Goal: Task Accomplishment & Management: Manage account settings

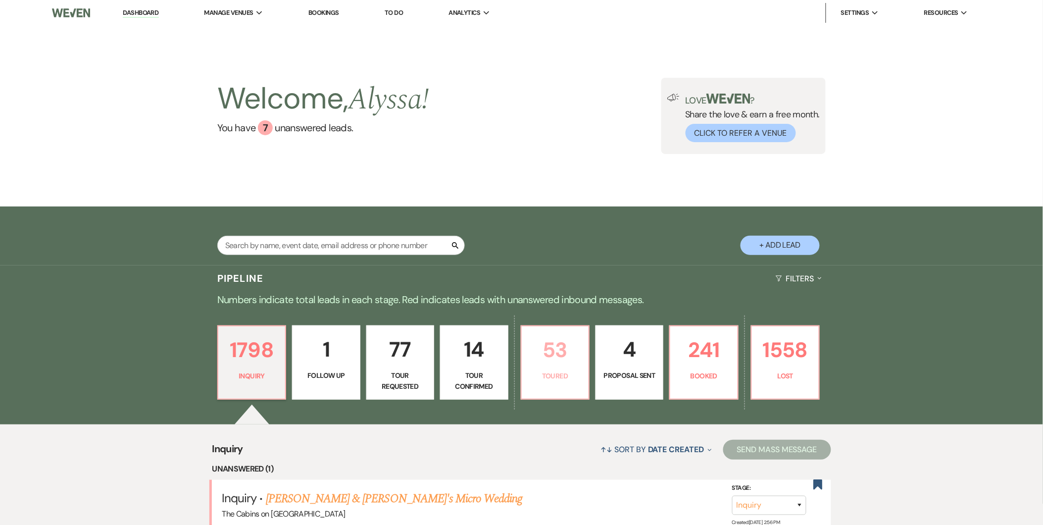
click at [549, 359] on p "53" at bounding box center [555, 349] width 55 height 33
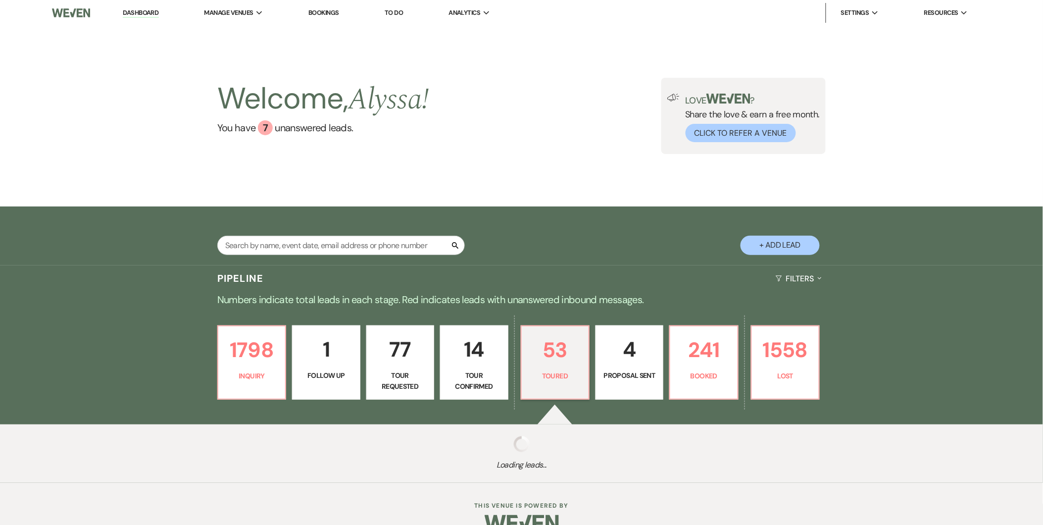
select select "5"
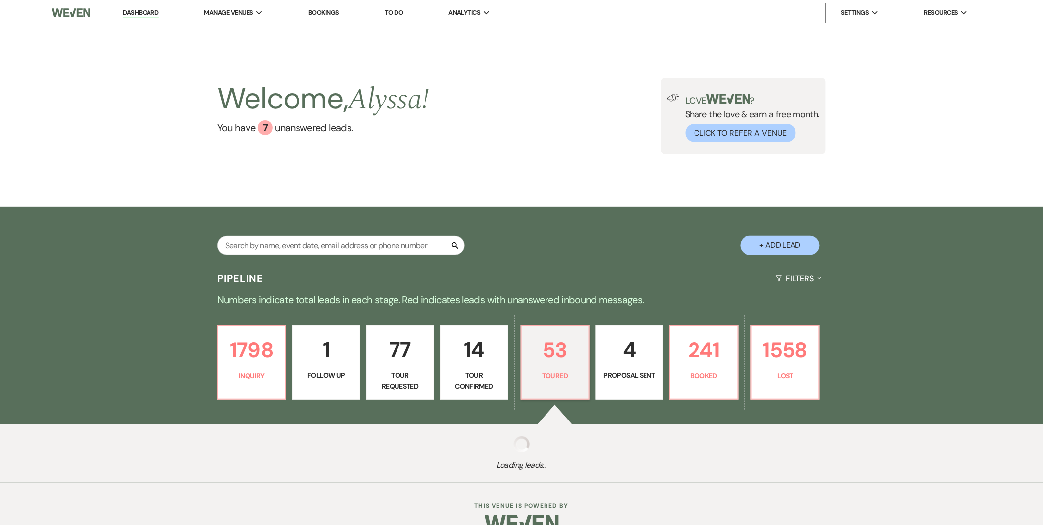
select select "5"
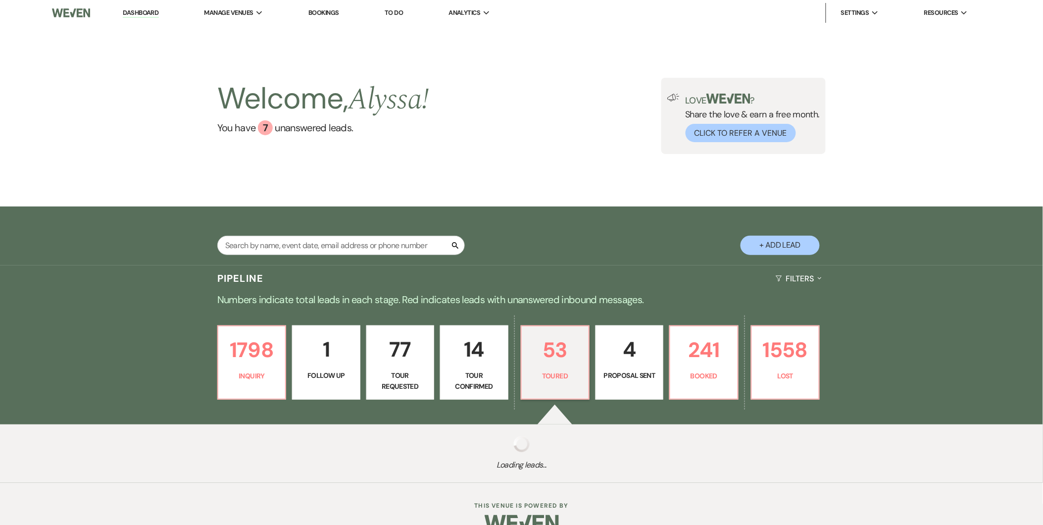
select select "5"
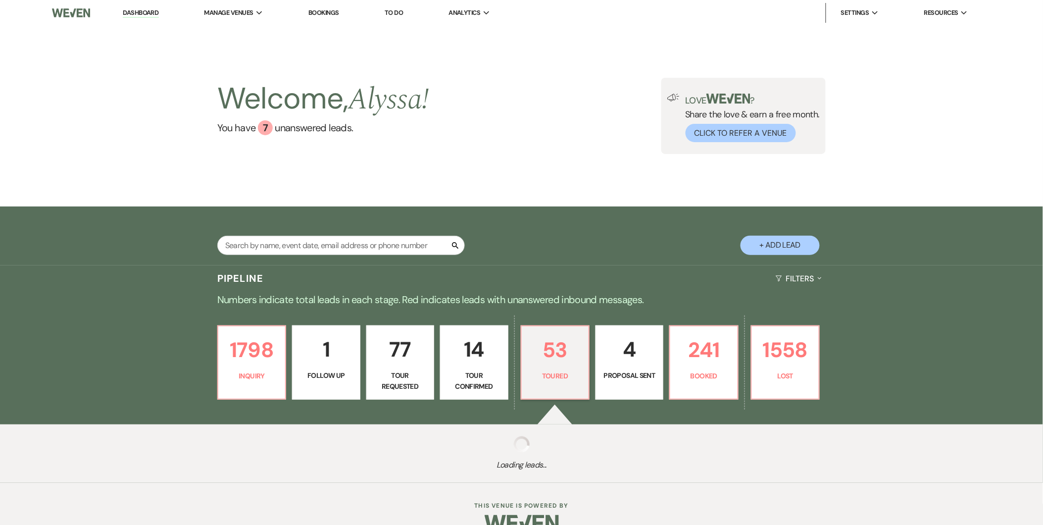
select select "5"
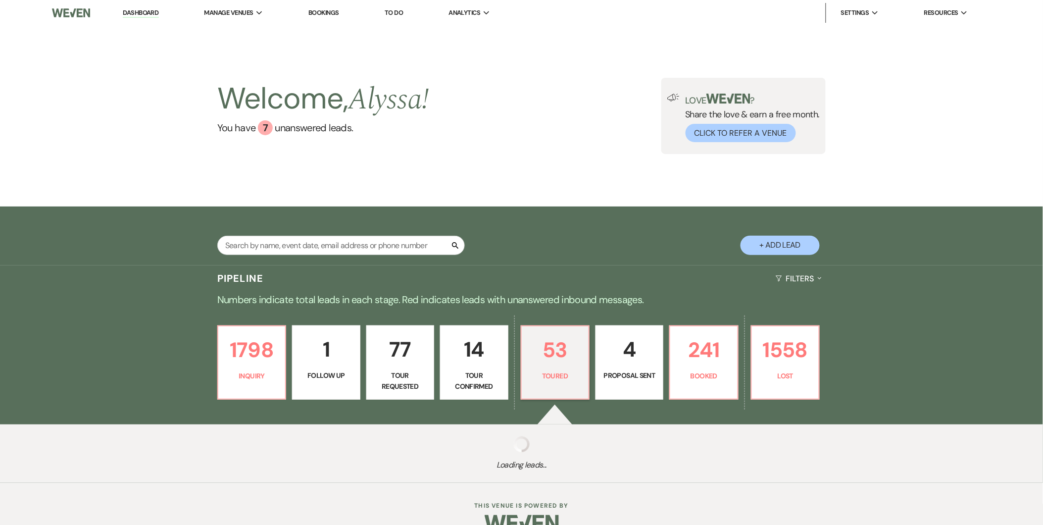
select select "5"
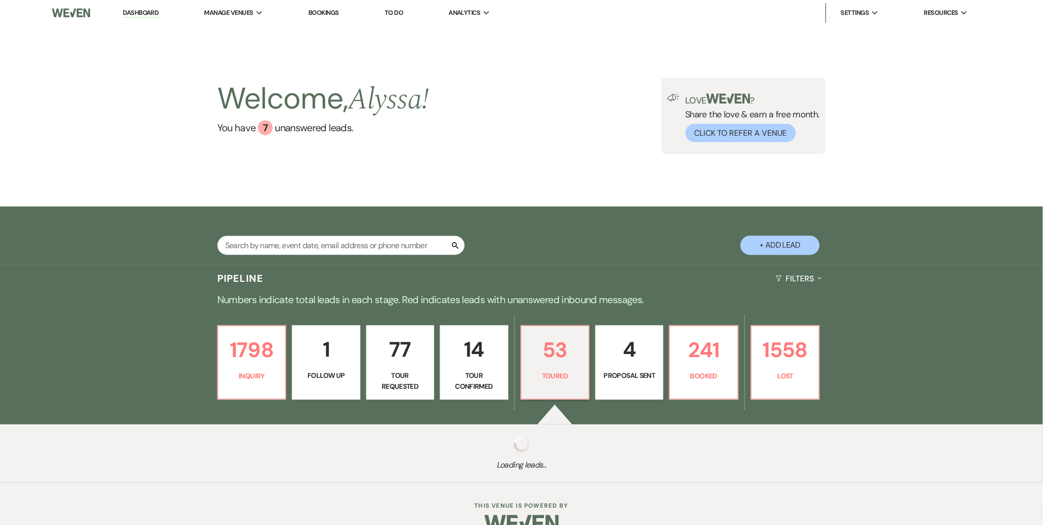
select select "5"
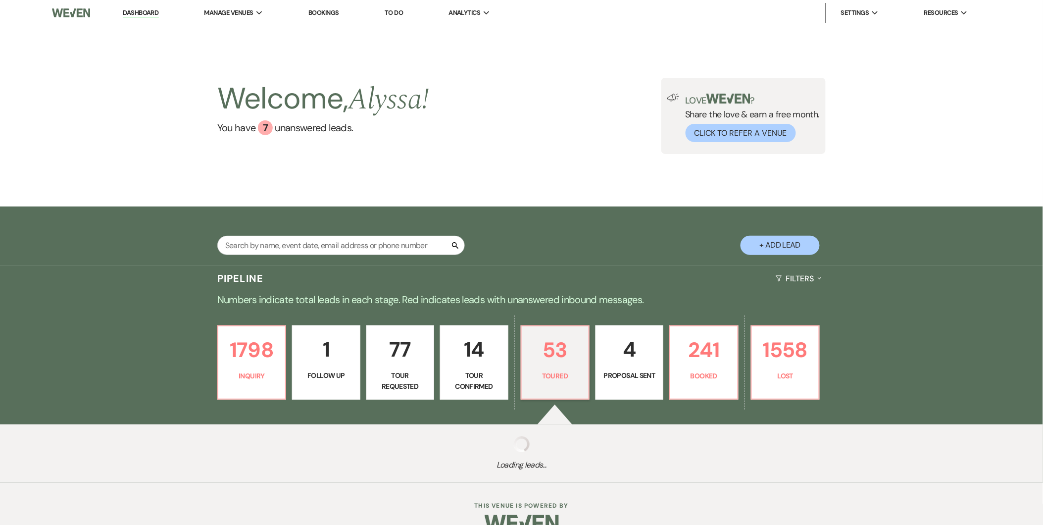
select select "5"
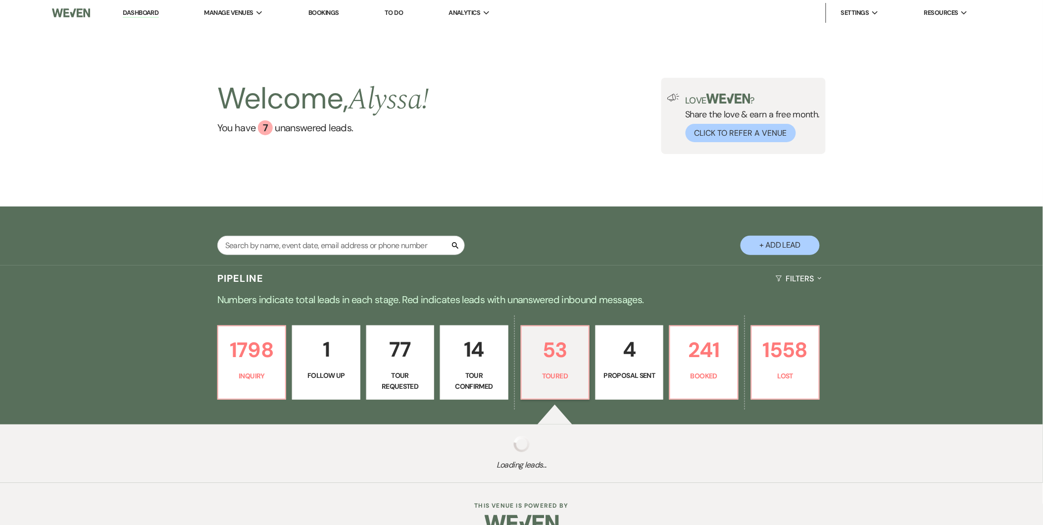
select select "5"
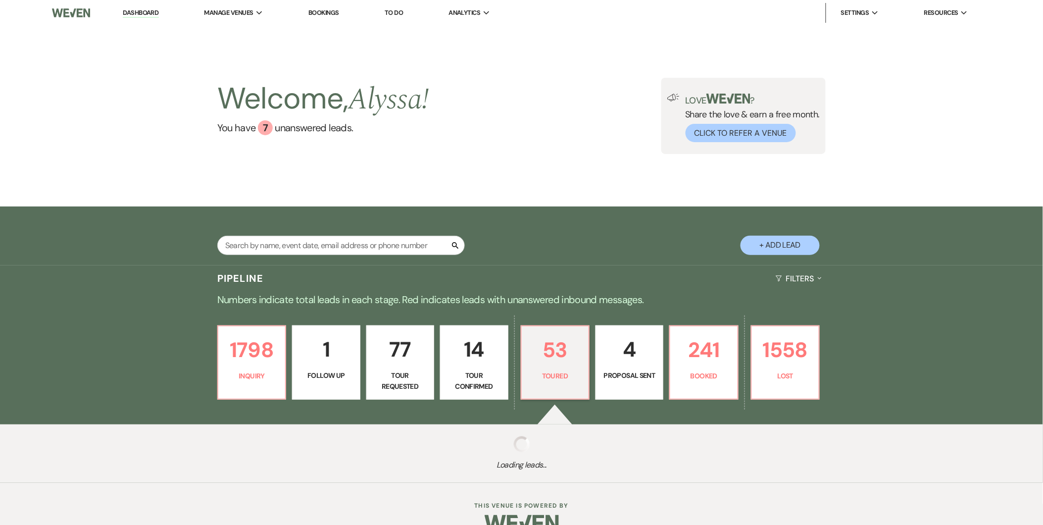
select select "5"
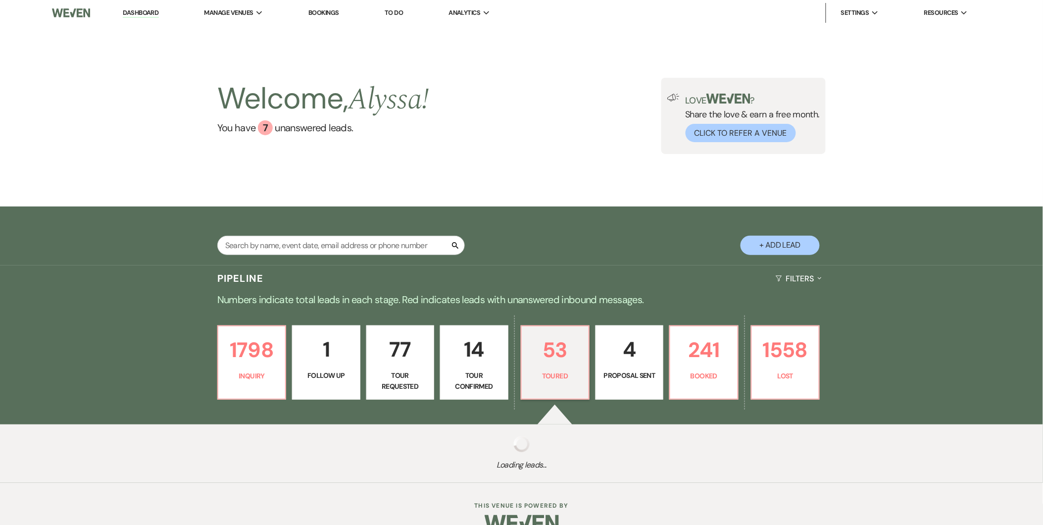
select select "5"
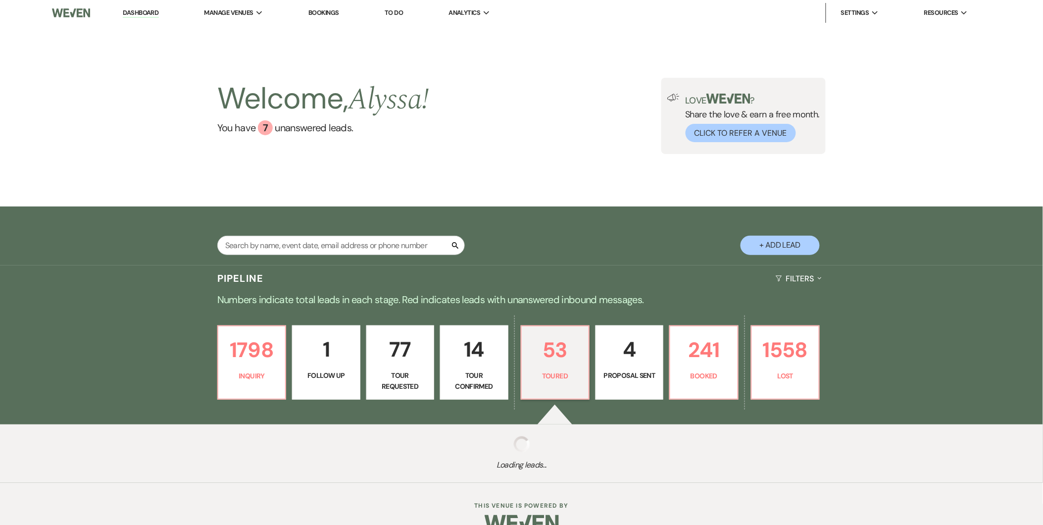
select select "5"
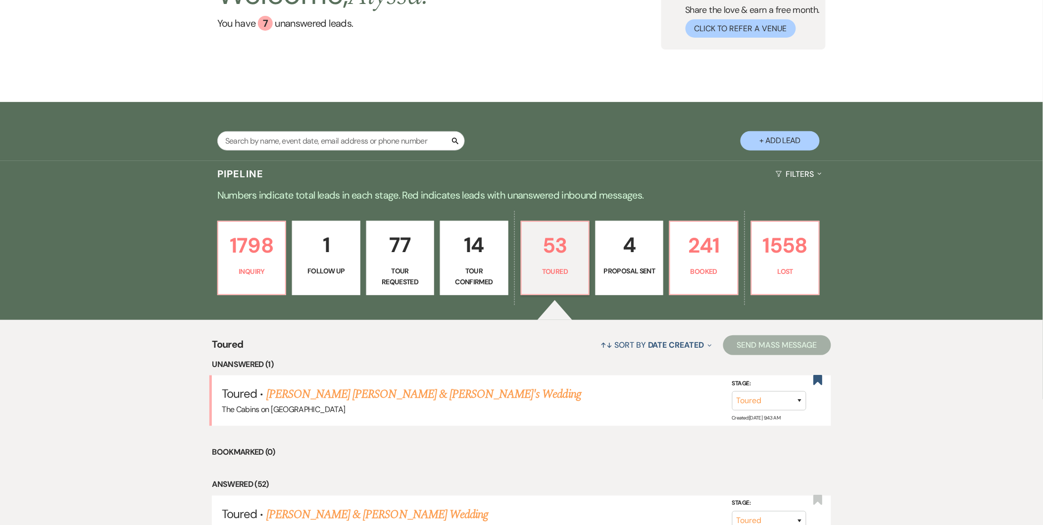
scroll to position [127, 0]
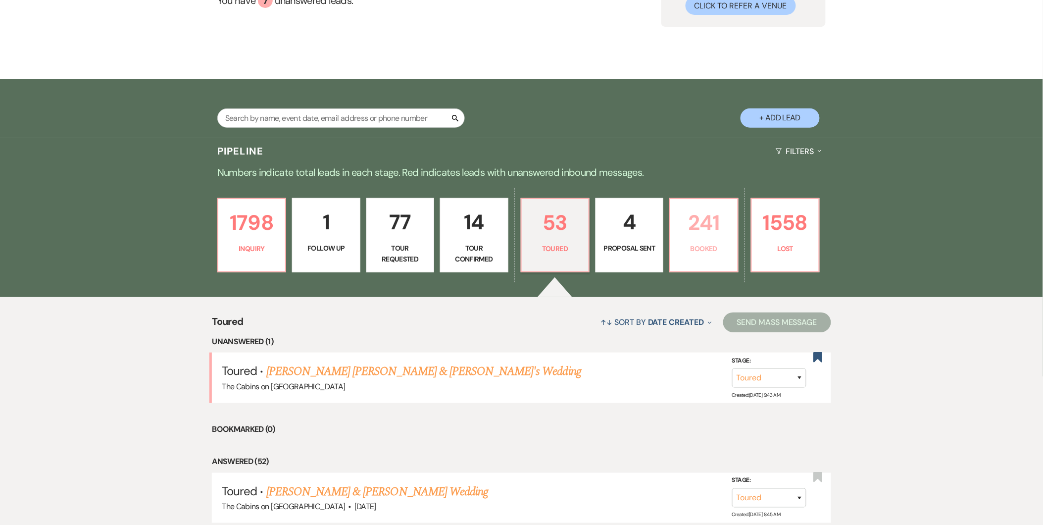
click at [703, 228] on p "241" at bounding box center [703, 222] width 55 height 33
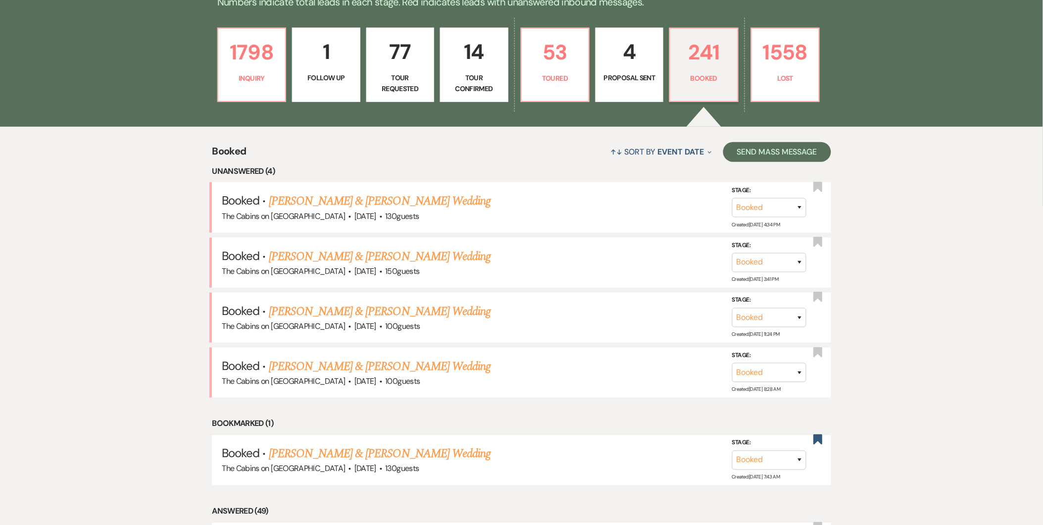
scroll to position [228, 0]
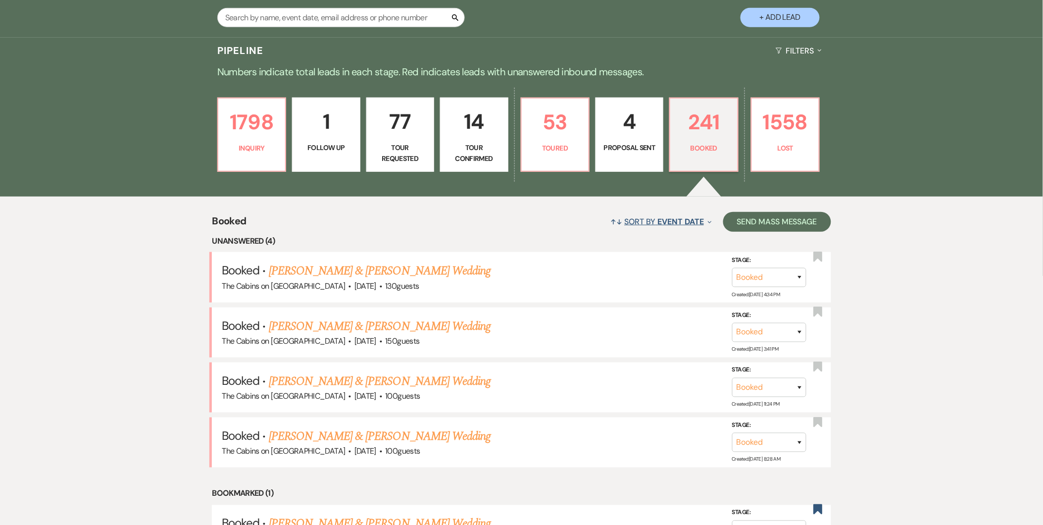
click at [654, 221] on button "↑↓ Sort By Event Date Expand" at bounding box center [661, 221] width 109 height 26
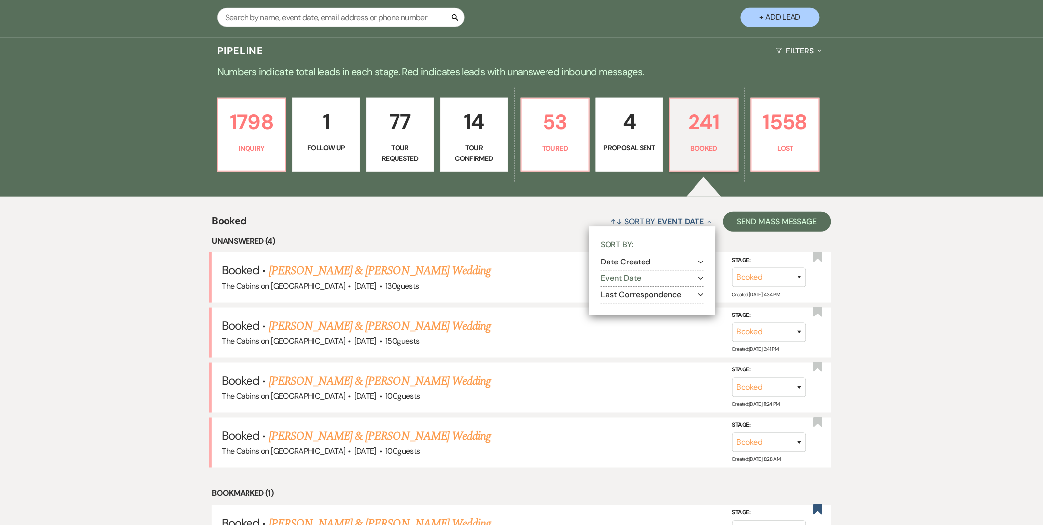
click at [624, 299] on button "Last Correspondence Expand" at bounding box center [652, 295] width 103 height 8
click at [622, 307] on label "Most recent to oldest" at bounding box center [659, 307] width 90 height 12
click at [620, 307] on input "Most recent to oldest" at bounding box center [617, 306] width 6 height 6
radio input "true"
click at [420, 385] on link "[PERSON_NAME] & [PERSON_NAME] Wedding" at bounding box center [380, 381] width 222 height 18
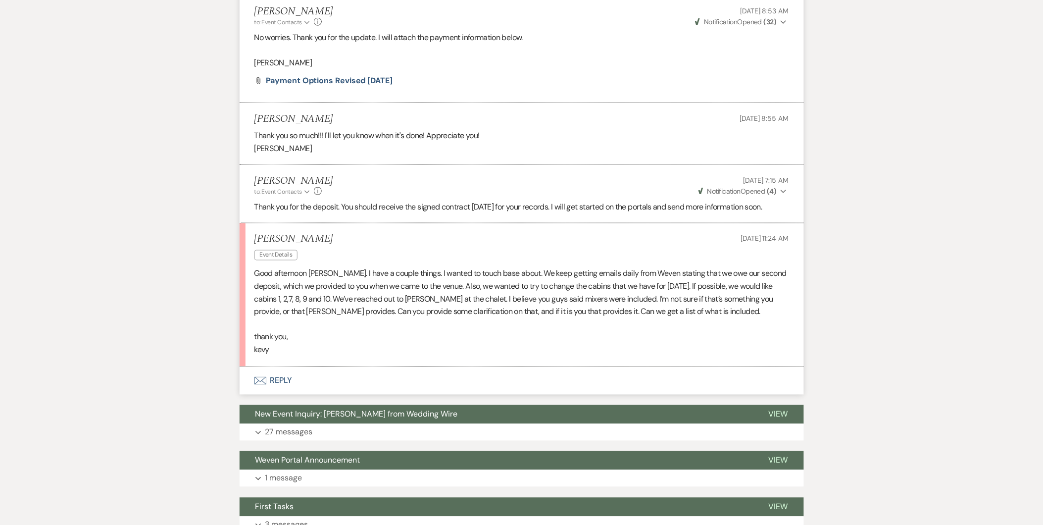
scroll to position [3156, 0]
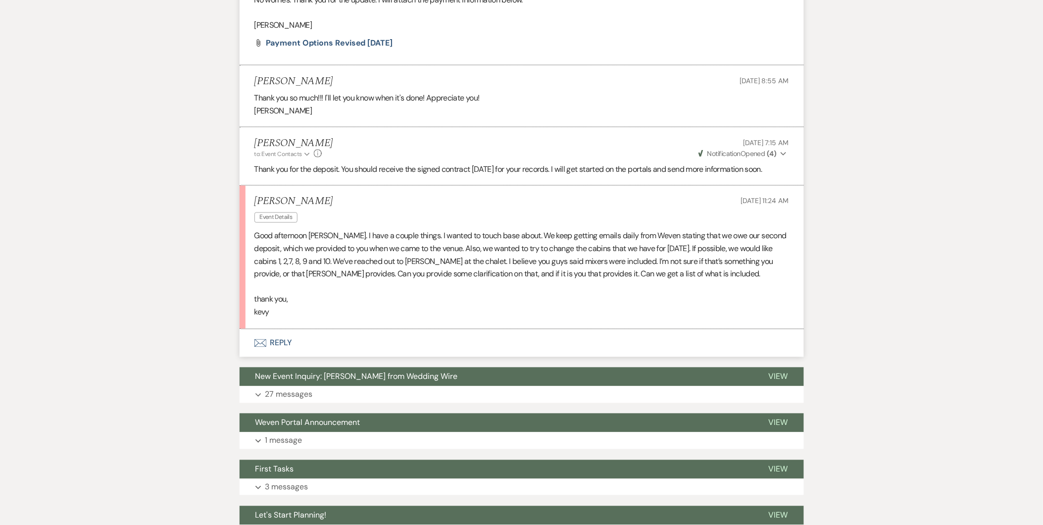
scroll to position [22, 0]
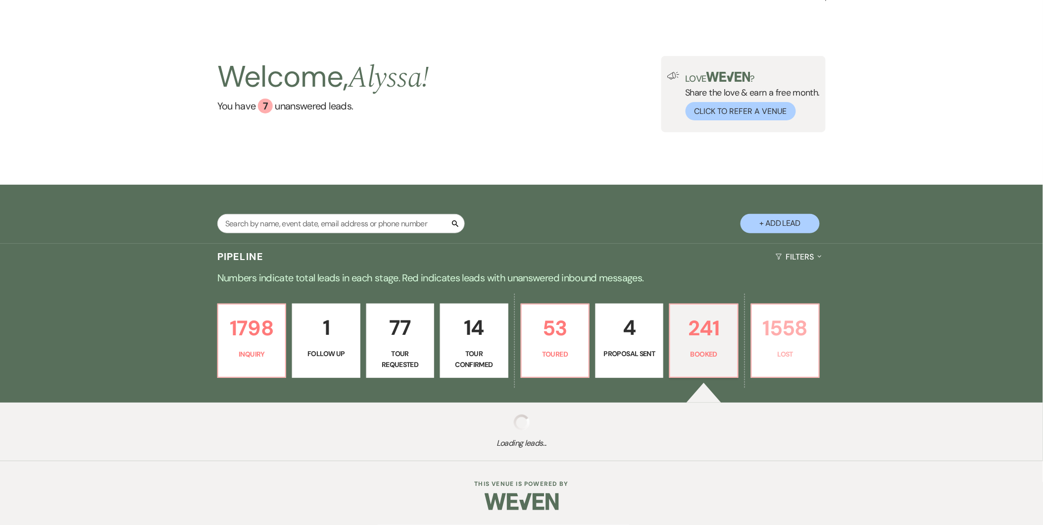
click at [791, 353] on p "Lost" at bounding box center [785, 354] width 55 height 11
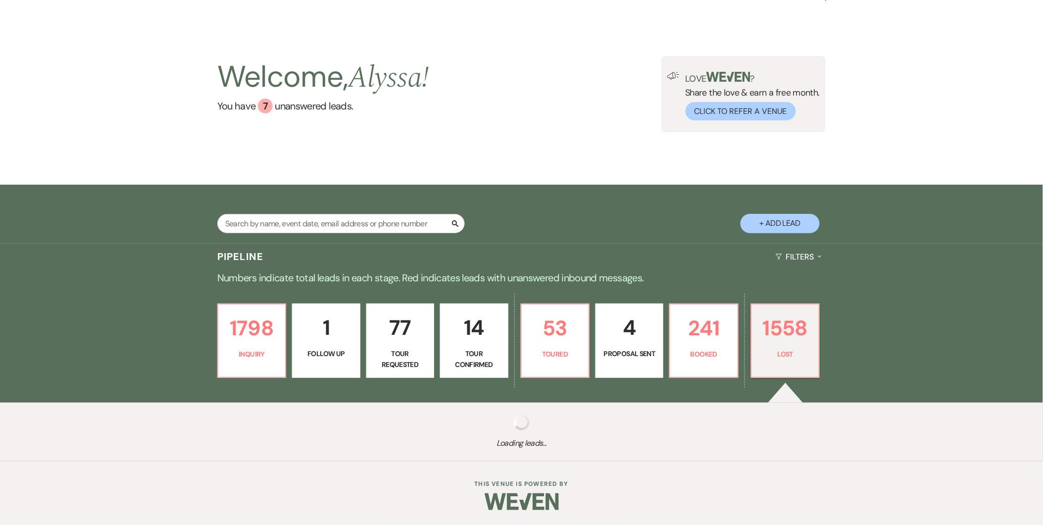
select select "8"
select select "6"
select select "8"
select select "7"
select select "8"
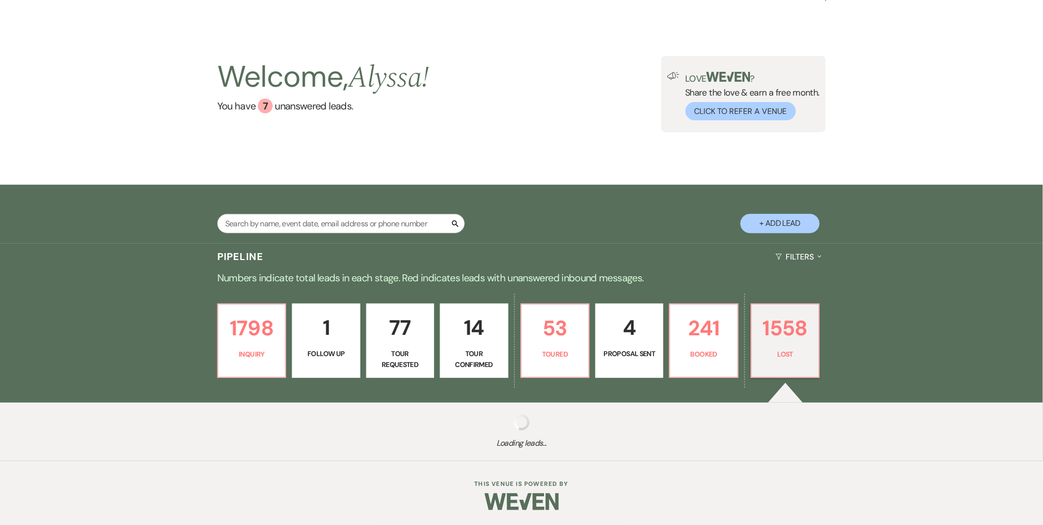
select select "6"
select select "8"
select select "7"
select select "8"
select select "5"
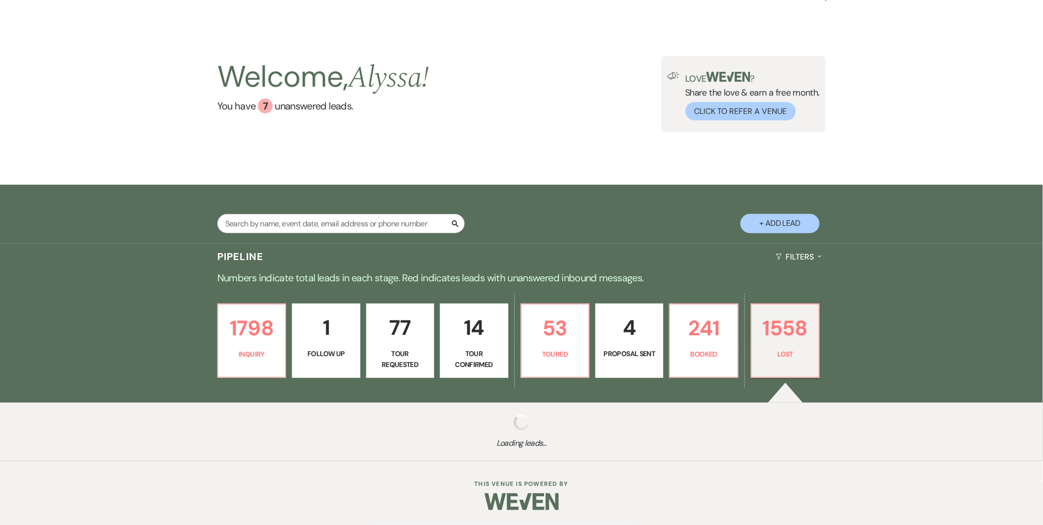
select select "8"
select select "6"
select select "8"
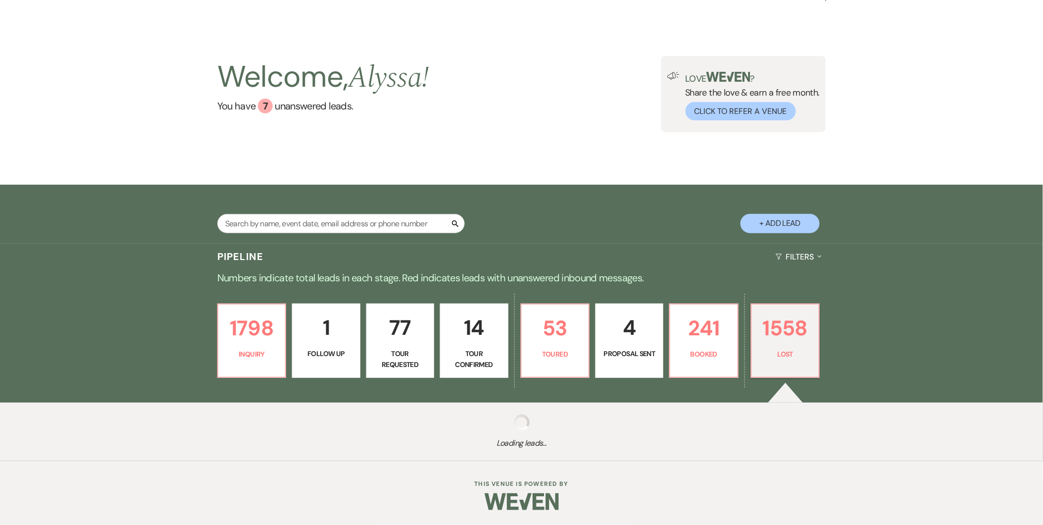
select select "6"
select select "8"
select select "1"
select select "8"
select select "5"
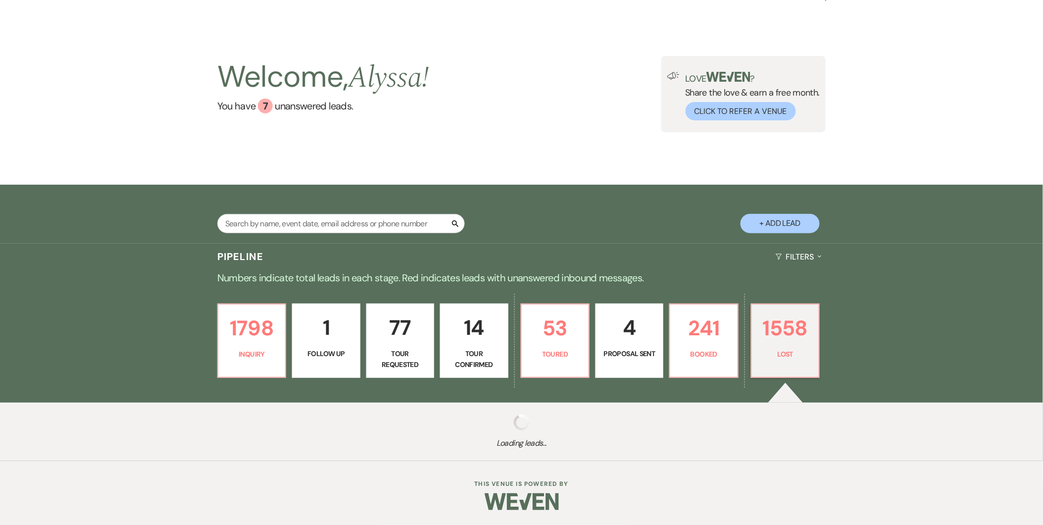
select select "8"
select select "1"
select select "8"
select select "5"
select select "8"
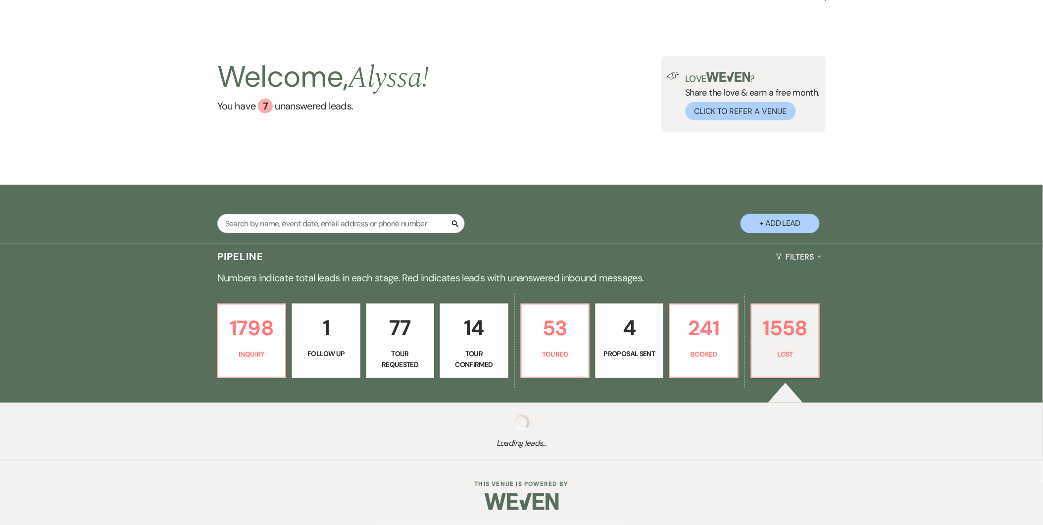
select select "7"
select select "8"
select select "5"
select select "8"
select select "5"
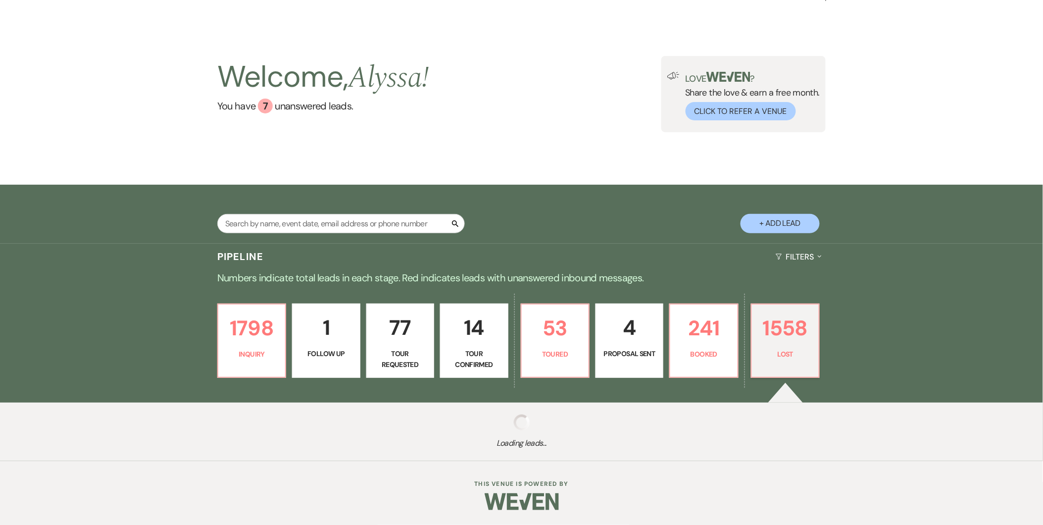
select select "8"
select select "5"
select select "8"
select select "5"
select select "8"
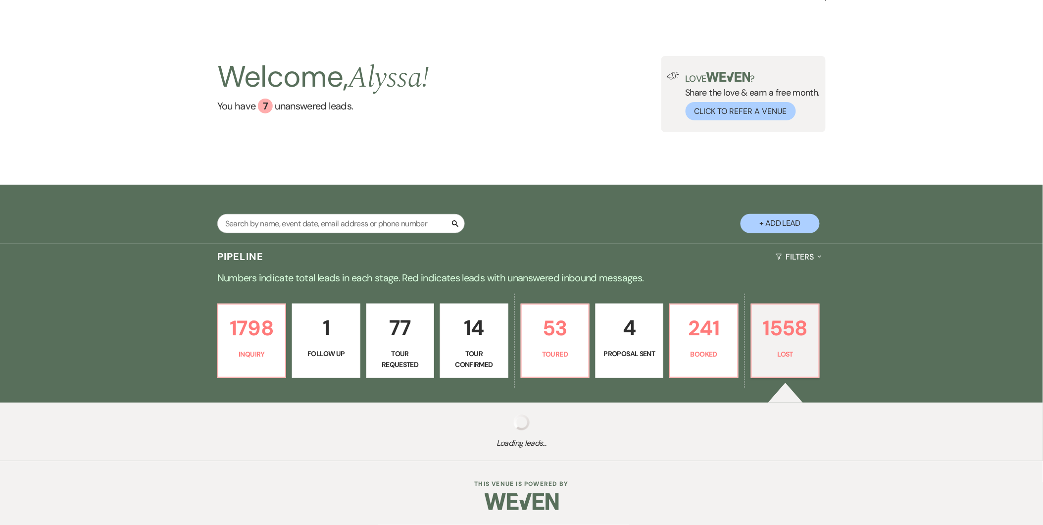
select select "5"
select select "8"
select select "6"
select select "8"
select select "1"
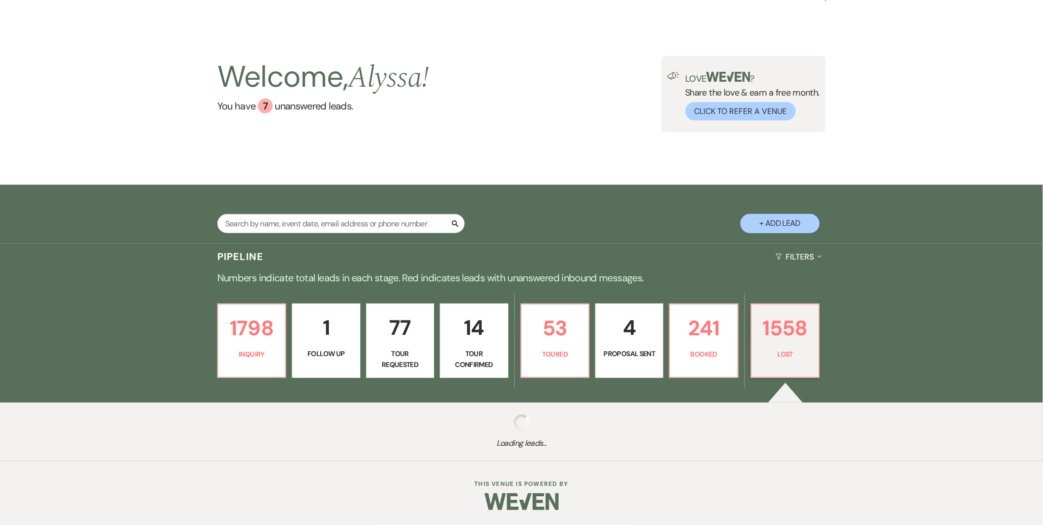
select select "8"
select select "10"
select select "8"
select select "6"
select select "8"
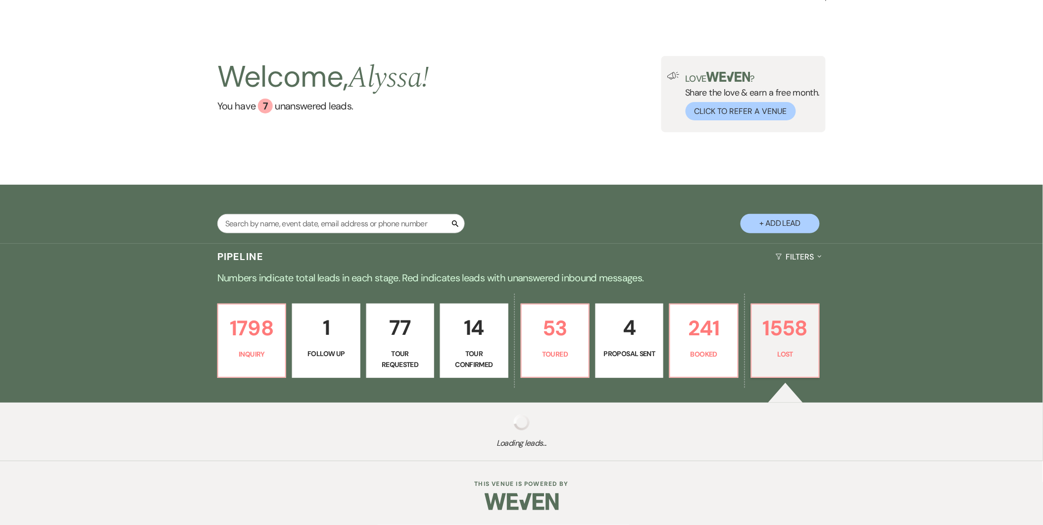
select select "5"
select select "8"
select select "5"
select select "8"
select select "5"
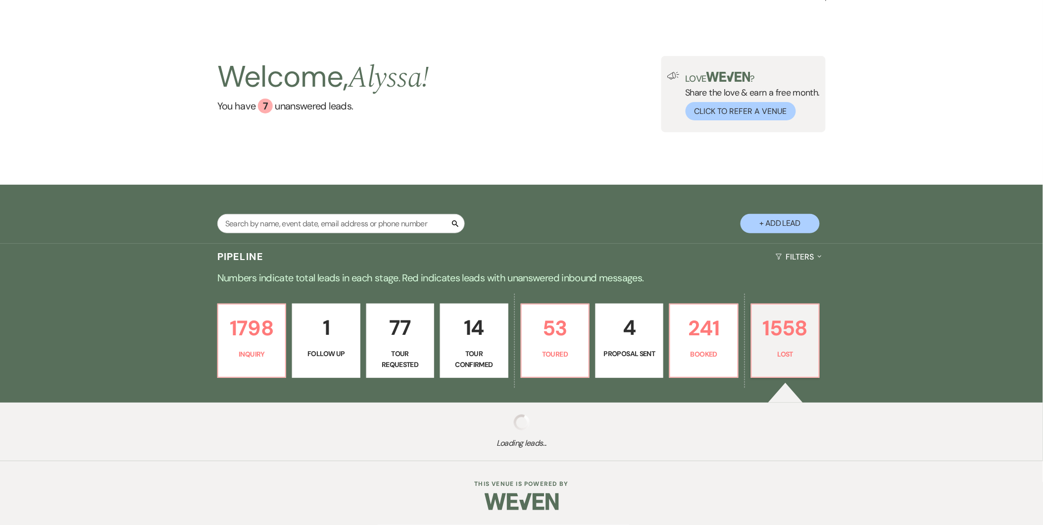
select select "8"
select select "5"
select select "8"
select select "5"
select select "8"
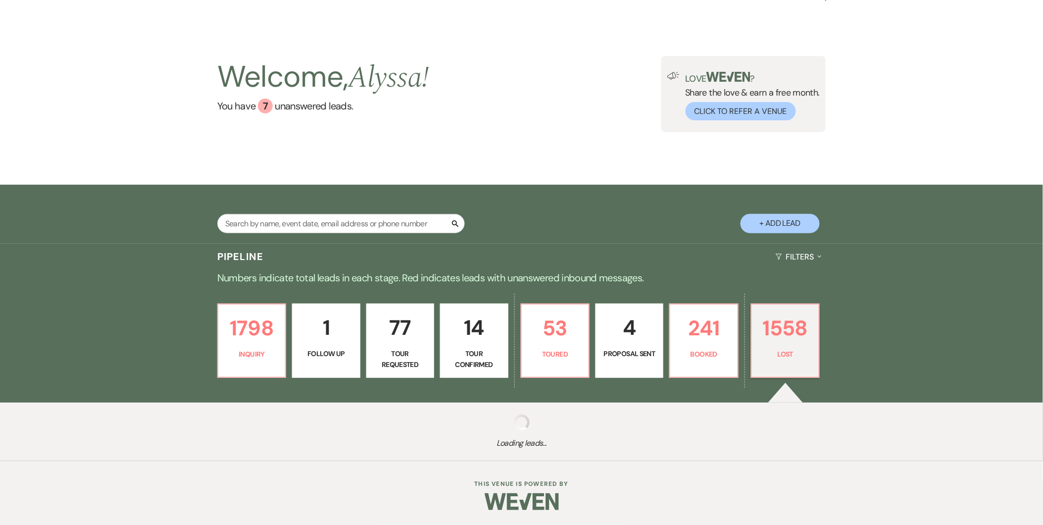
select select "7"
select select "8"
select select "5"
select select "8"
select select "1"
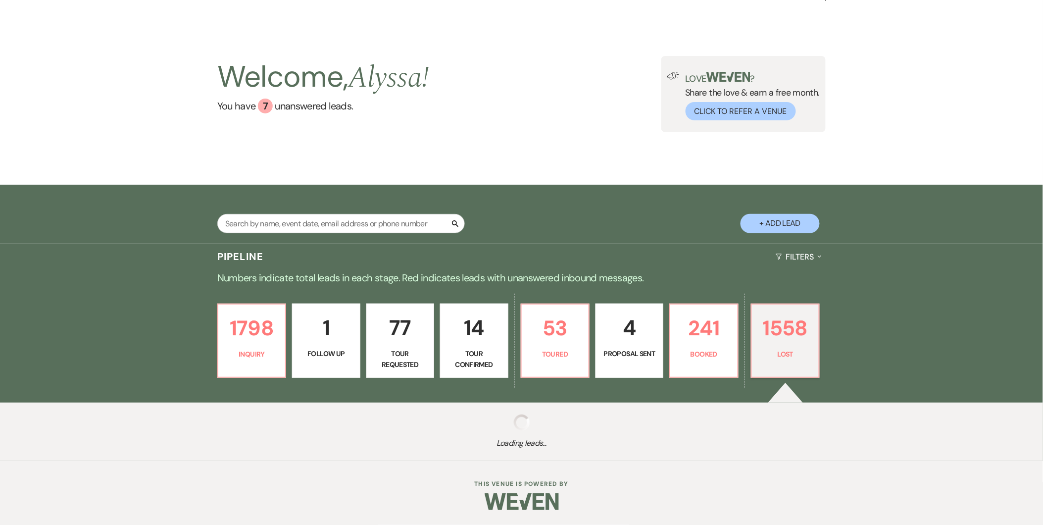
select select "8"
select select "5"
select select "8"
select select "5"
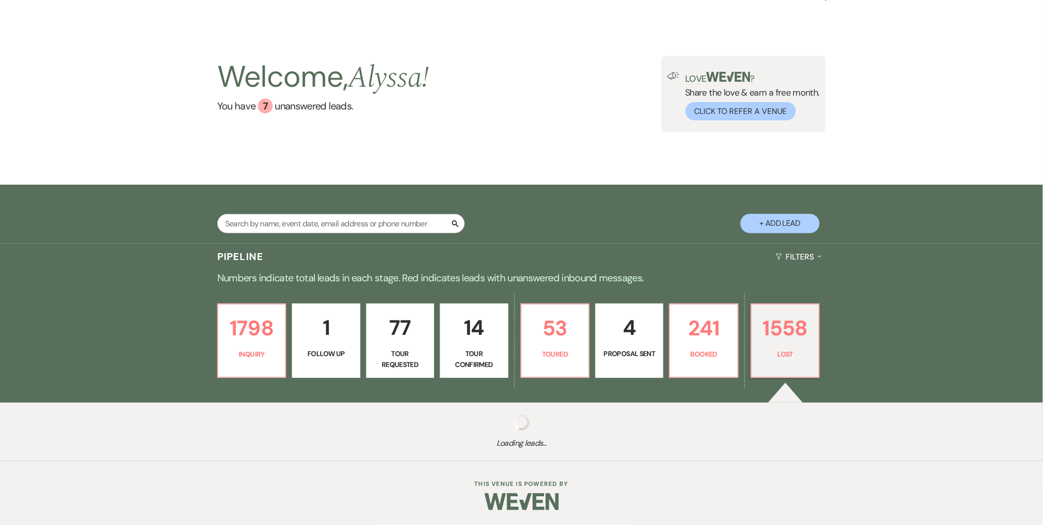
select select "8"
select select "5"
select select "8"
select select "5"
select select "8"
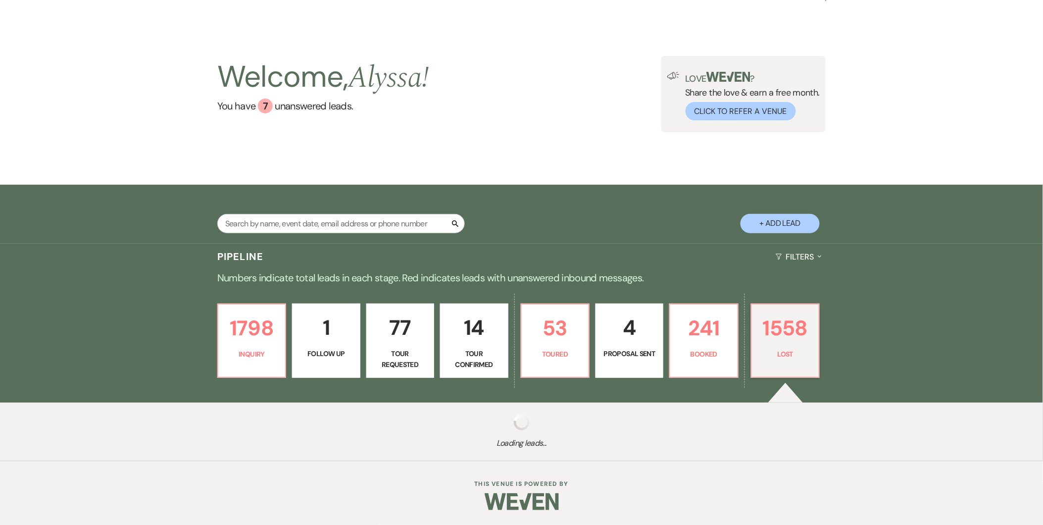
select select "5"
select select "8"
select select "5"
select select "8"
select select "5"
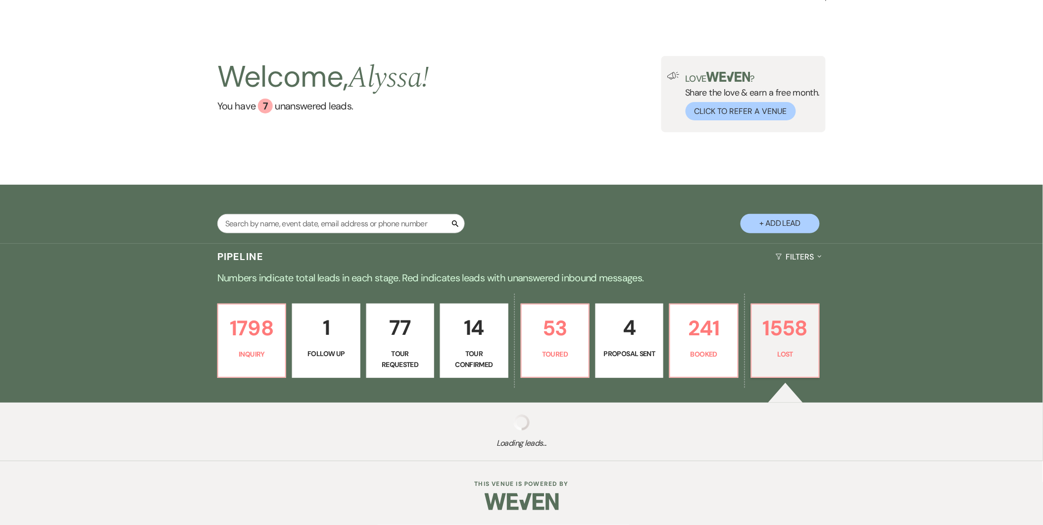
select select "8"
select select "11"
select select "8"
select select "5"
select select "8"
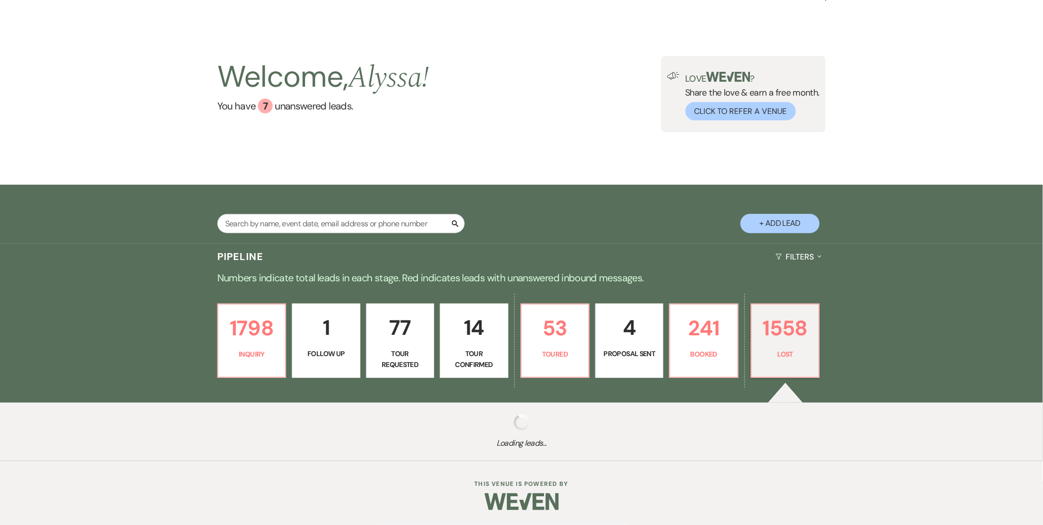
select select "5"
select select "8"
select select "5"
select select "8"
select select "5"
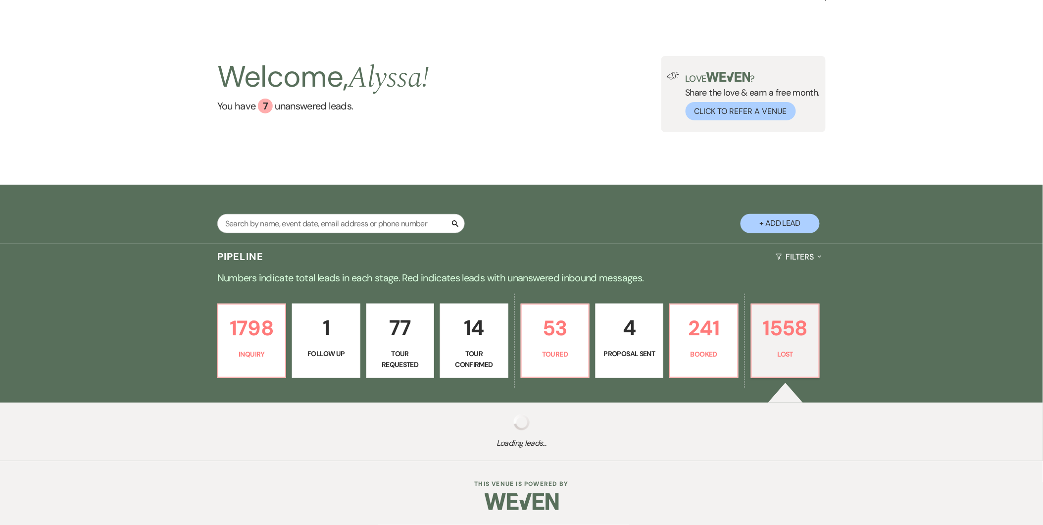
select select "8"
select select "6"
select select "8"
select select "5"
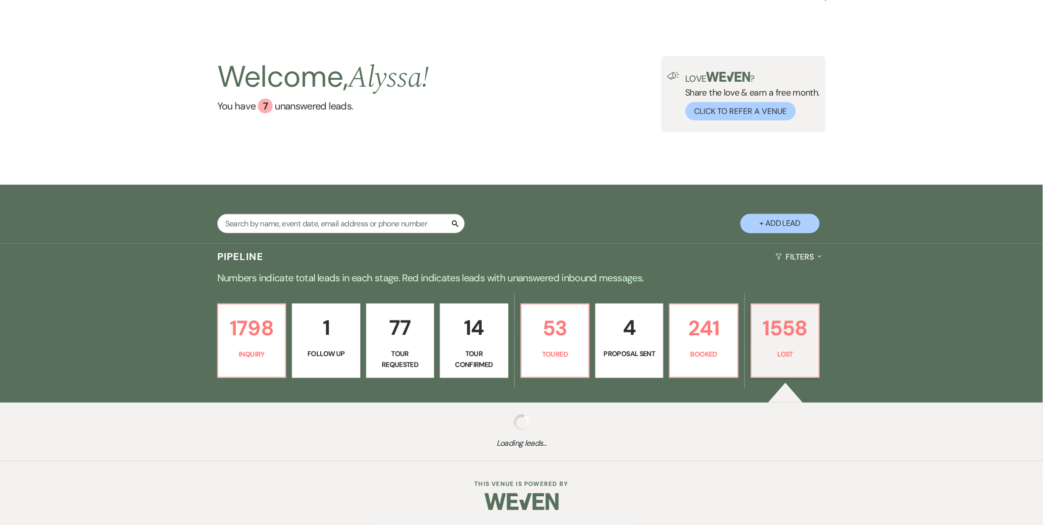
select select "8"
select select "5"
select select "8"
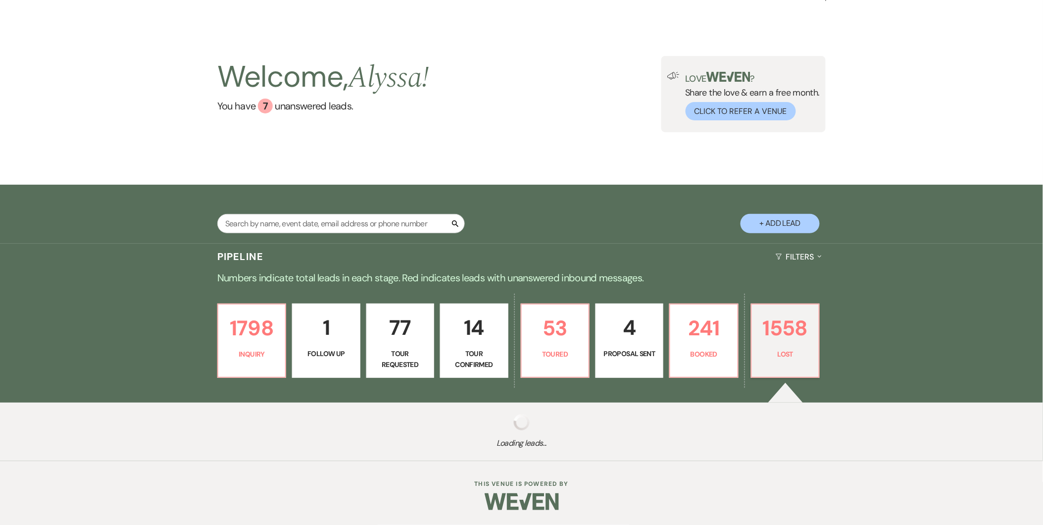
select select "8"
select select "5"
select select "8"
select select "5"
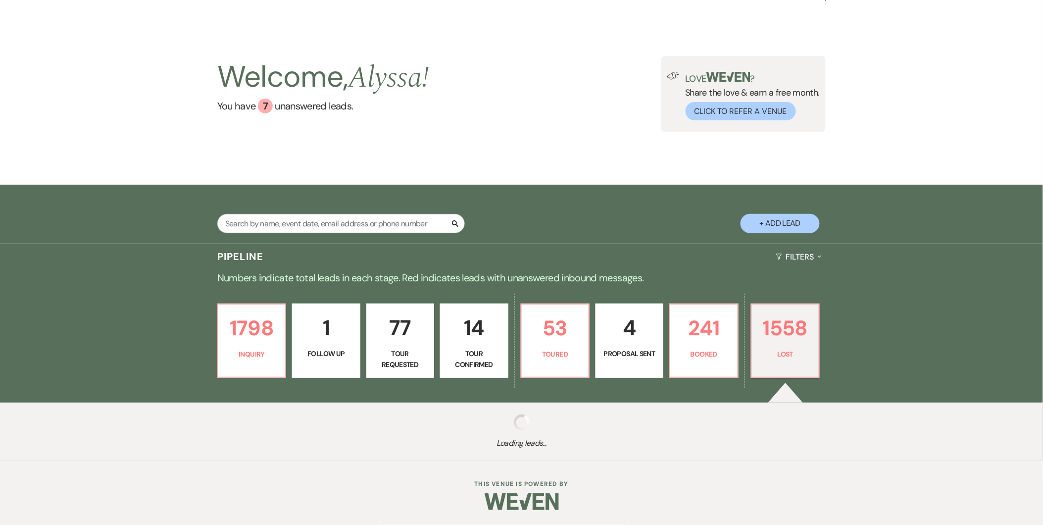
select select "8"
select select "5"
select select "8"
select select "5"
select select "8"
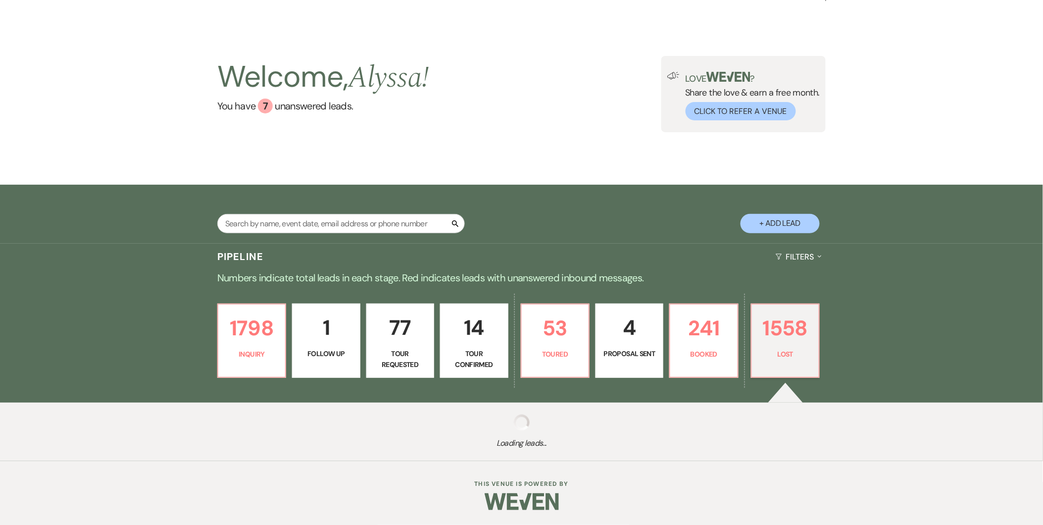
select select "8"
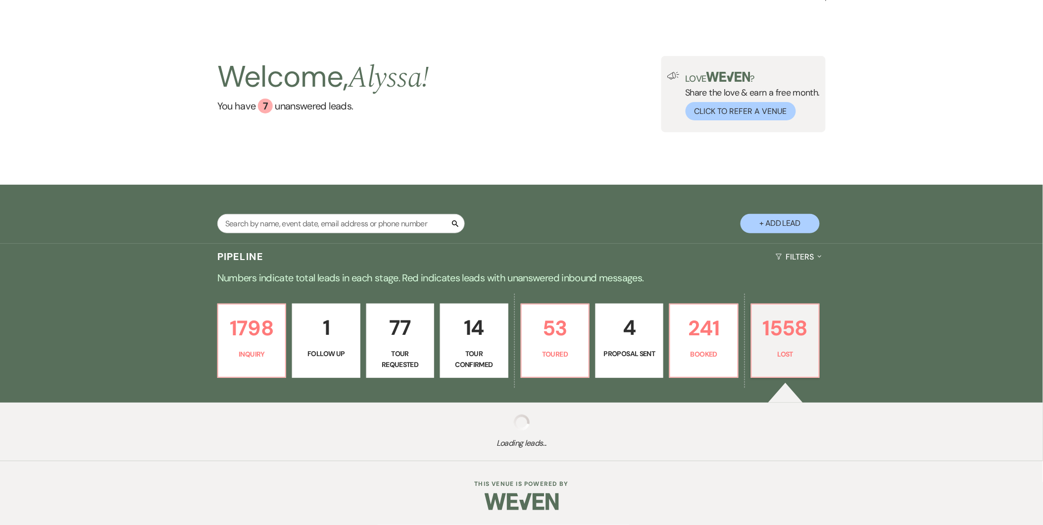
select select "8"
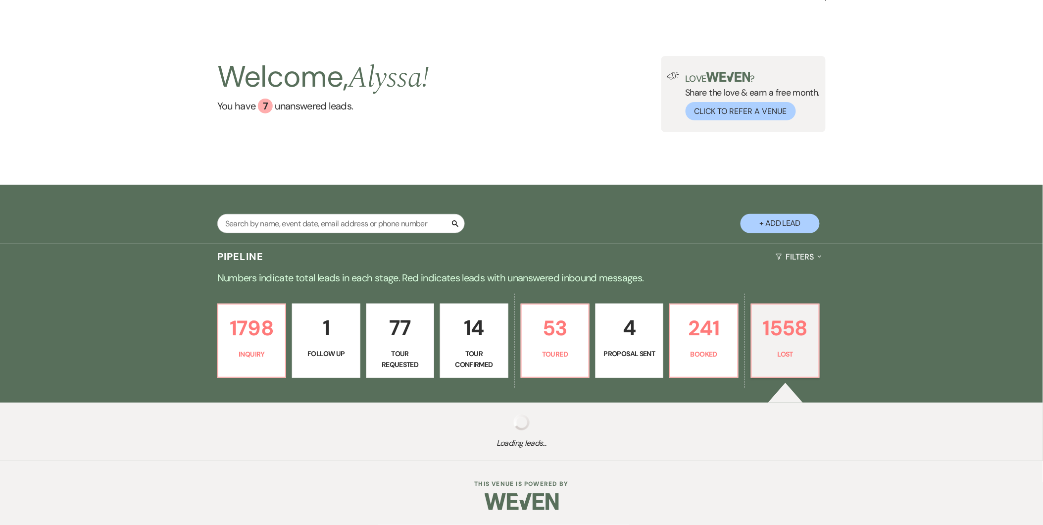
select select "8"
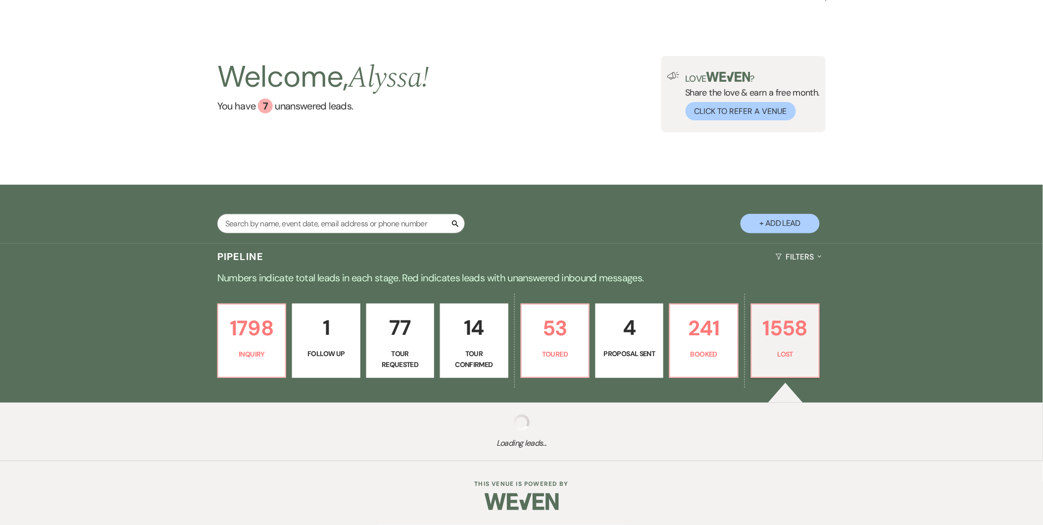
select select "8"
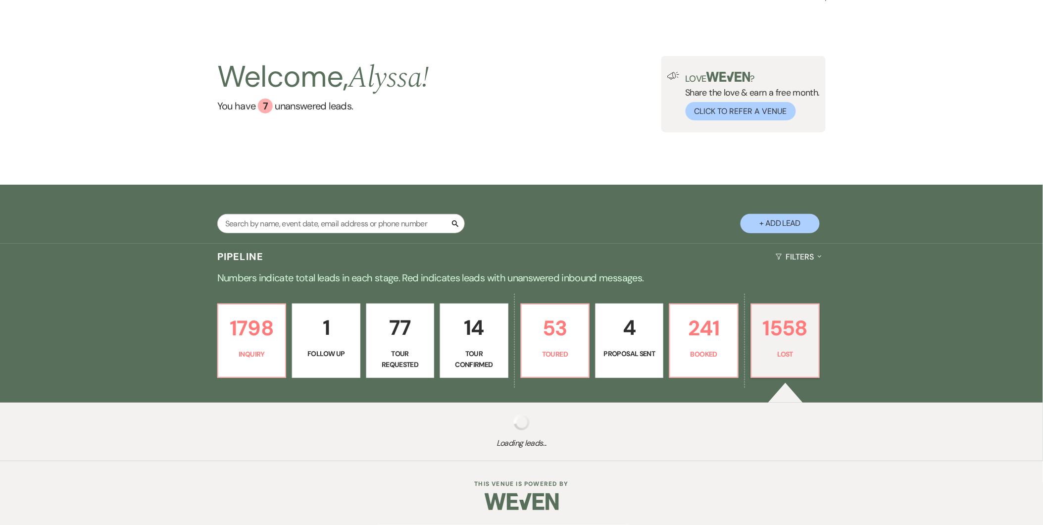
select select "8"
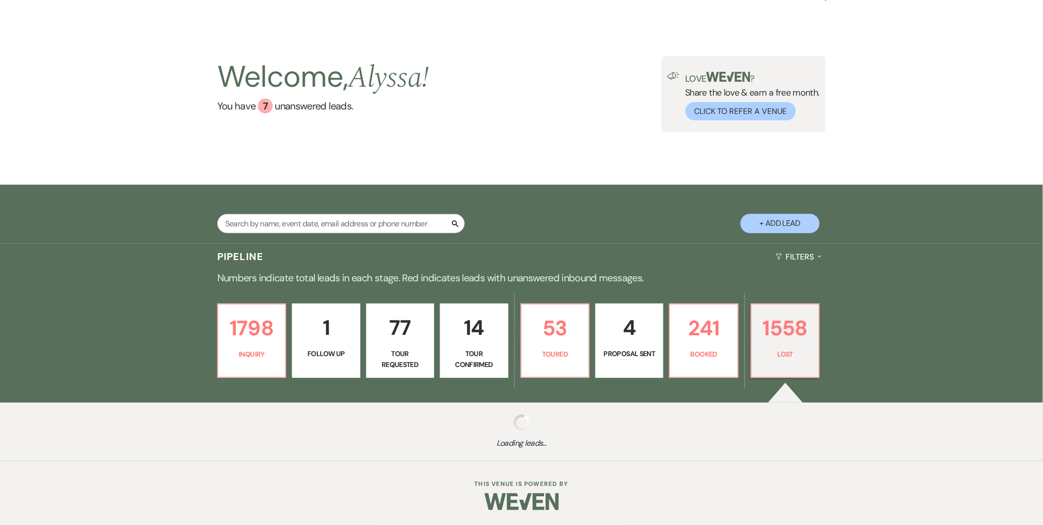
select select "8"
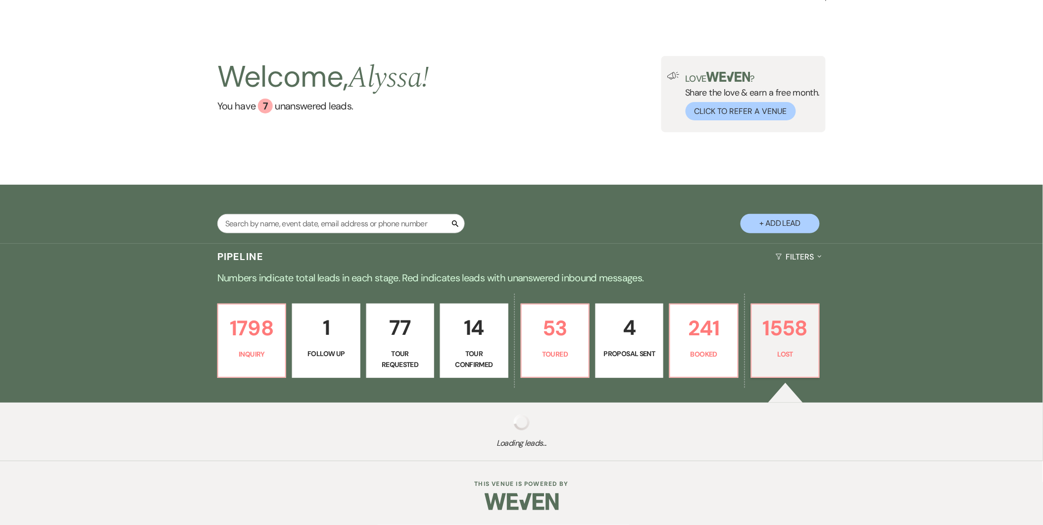
select select "8"
select select "5"
select select "8"
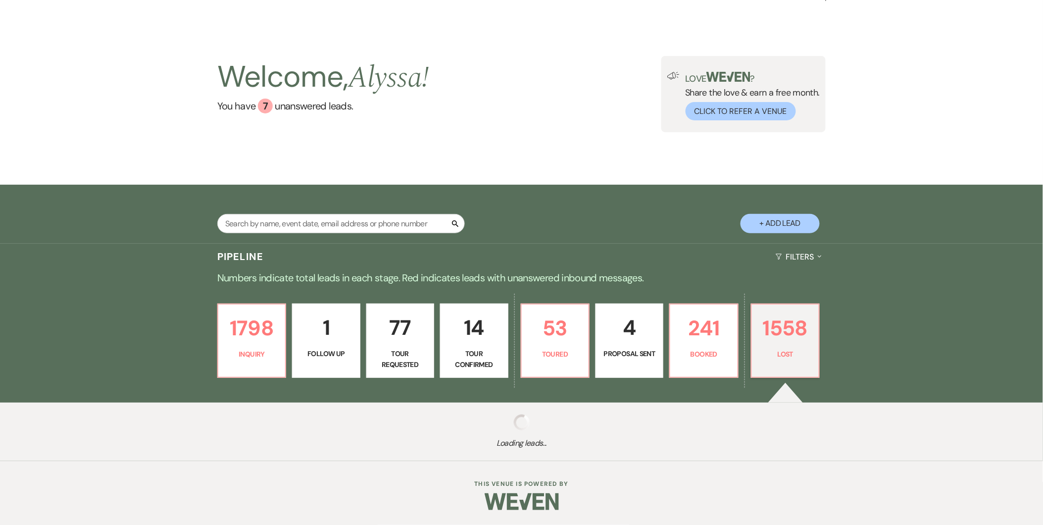
select select "8"
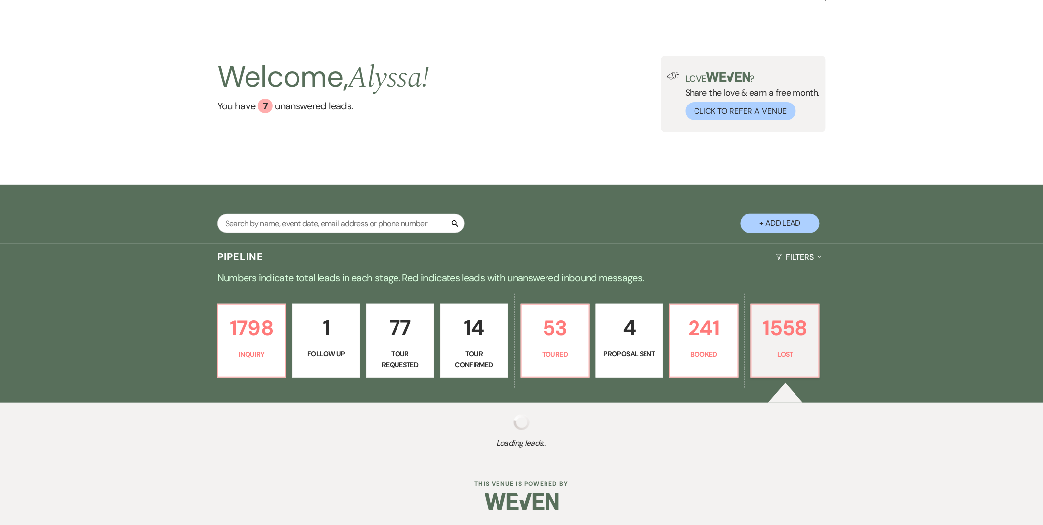
select select "8"
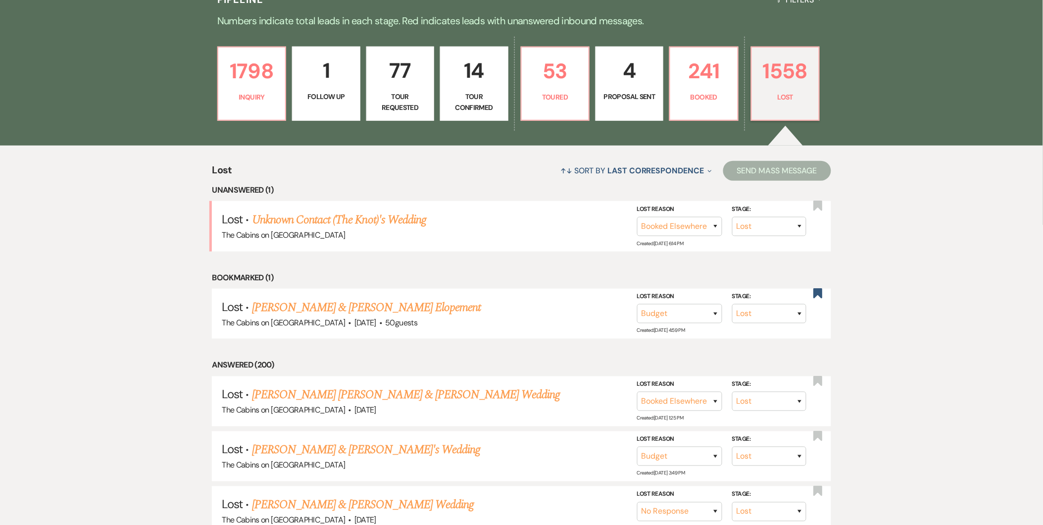
scroll to position [291, 0]
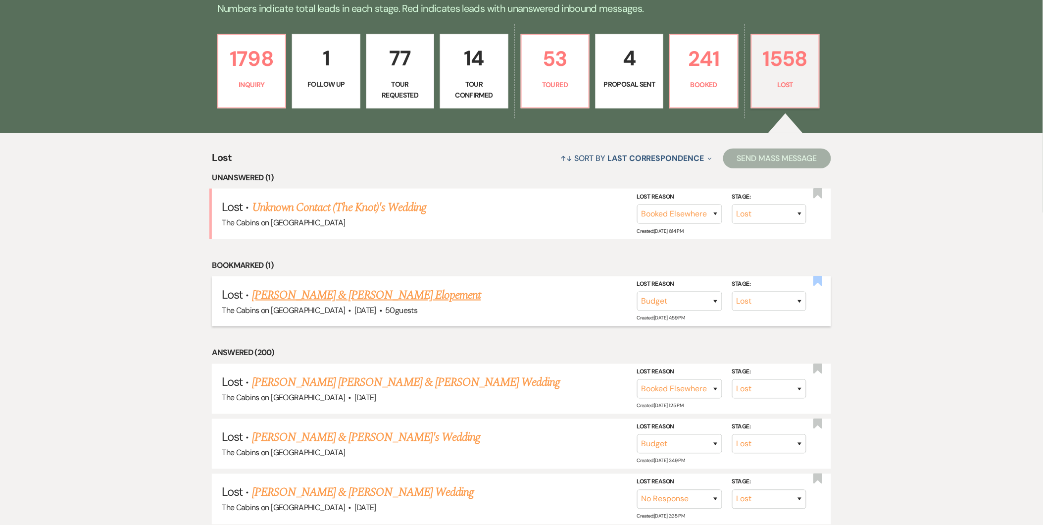
click at [818, 279] on use "button" at bounding box center [817, 281] width 9 height 10
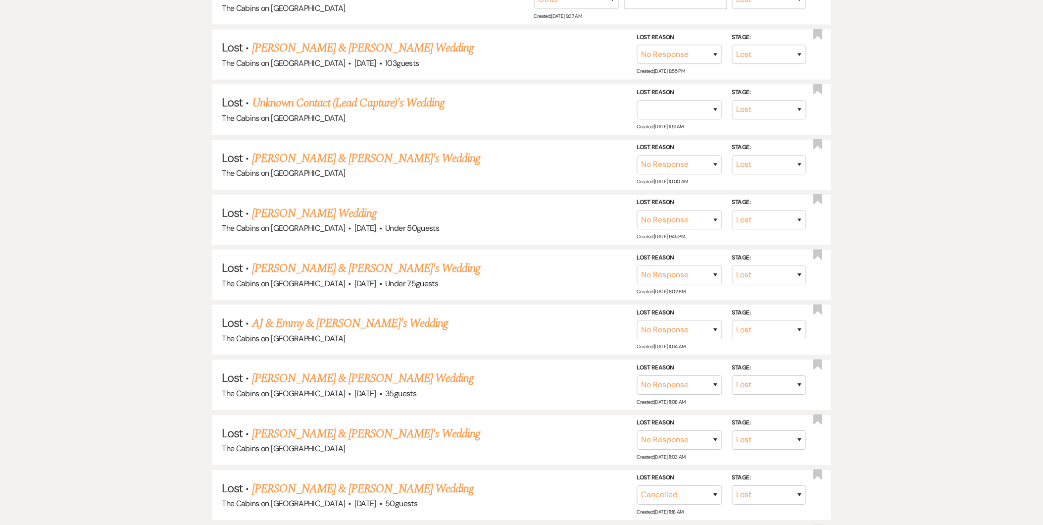
scroll to position [0, 0]
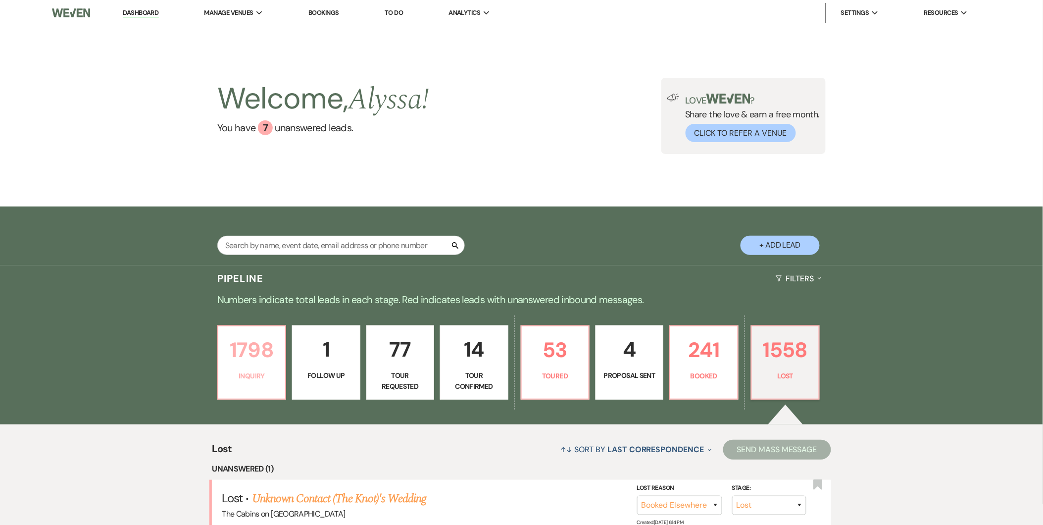
click at [220, 375] on link "1798 Inquiry" at bounding box center [251, 362] width 69 height 74
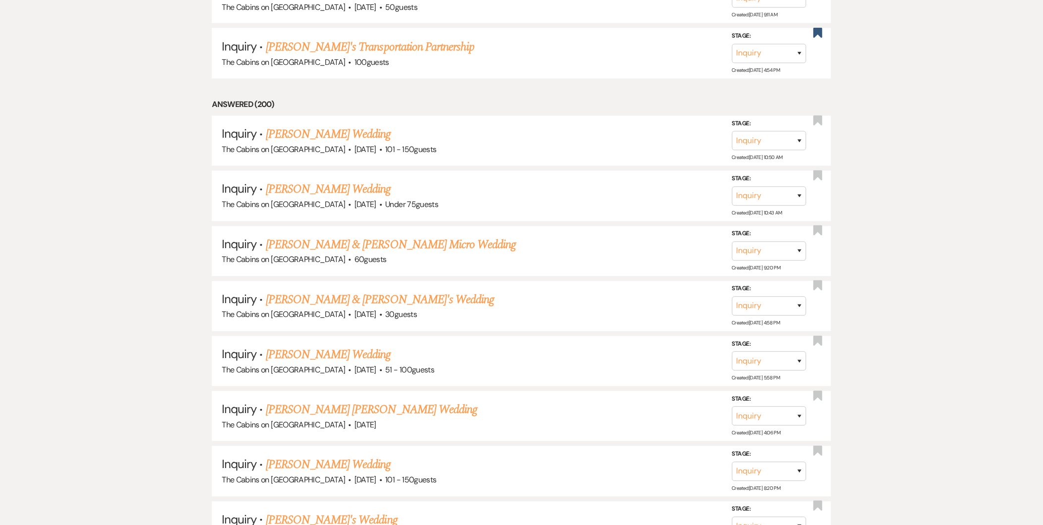
scroll to position [632, 0]
